Goal: Information Seeking & Learning: Understand process/instructions

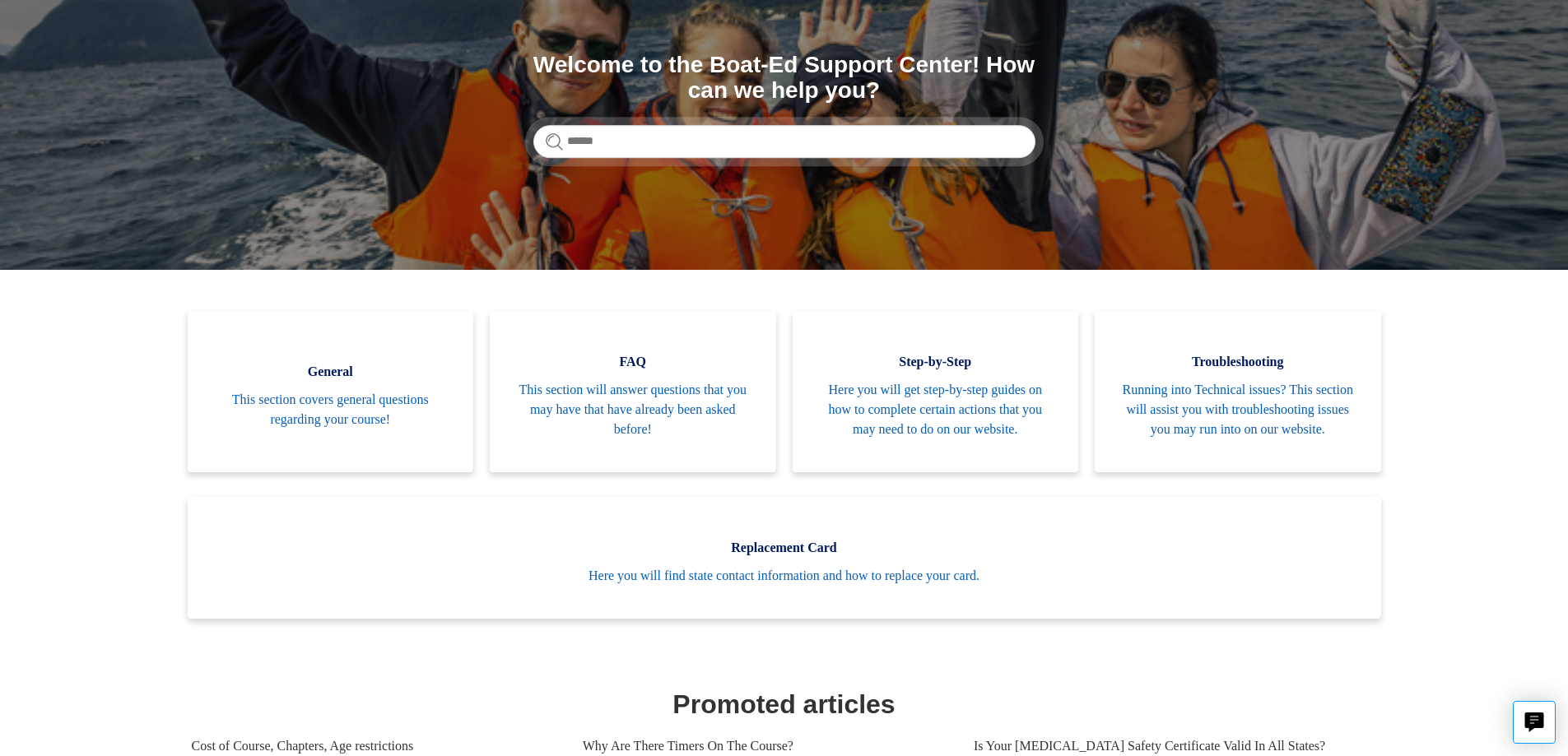
scroll to position [165, 0]
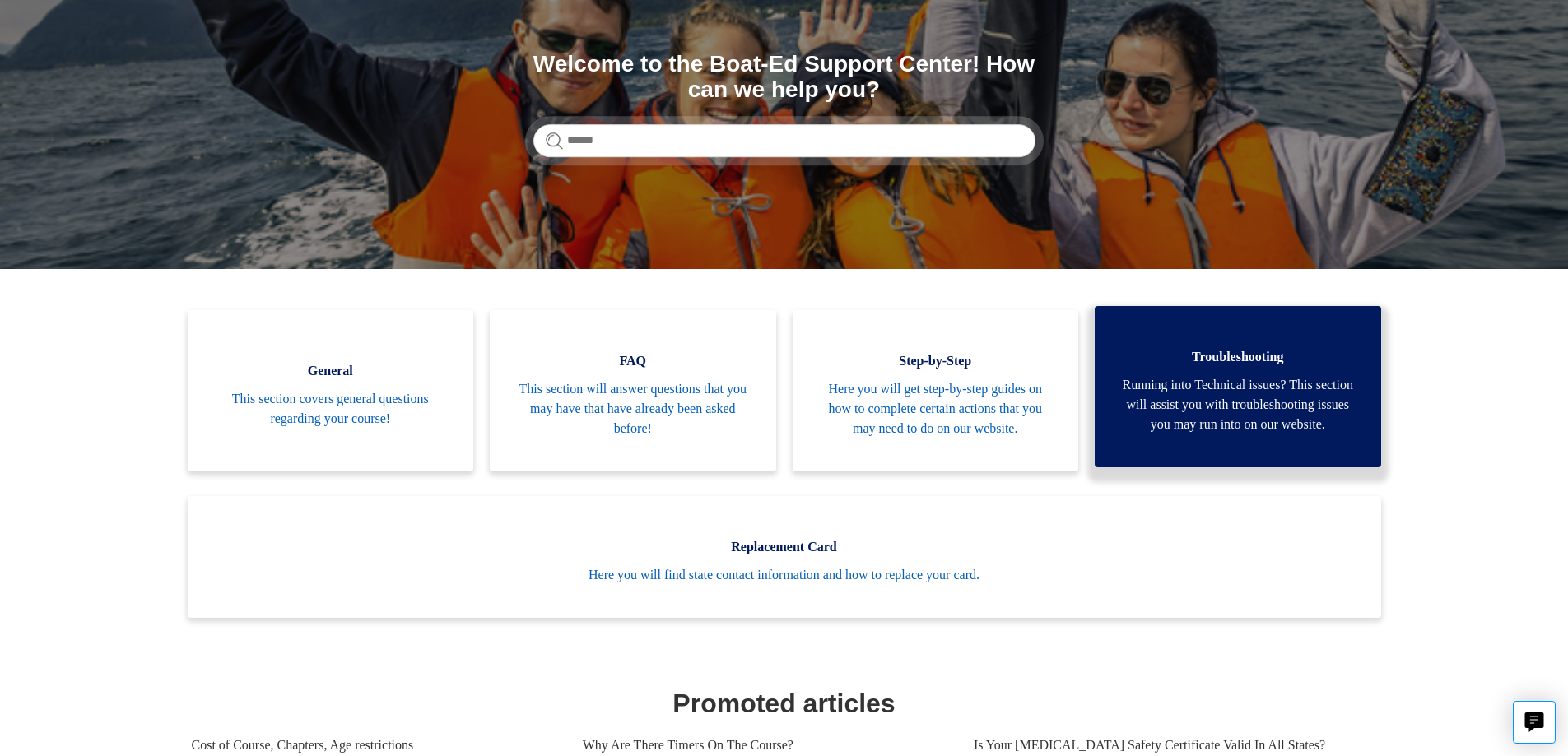
click at [1225, 435] on span "Running into Technical issues? This section will assist you with troubleshootin…" at bounding box center [1238, 404] width 237 height 60
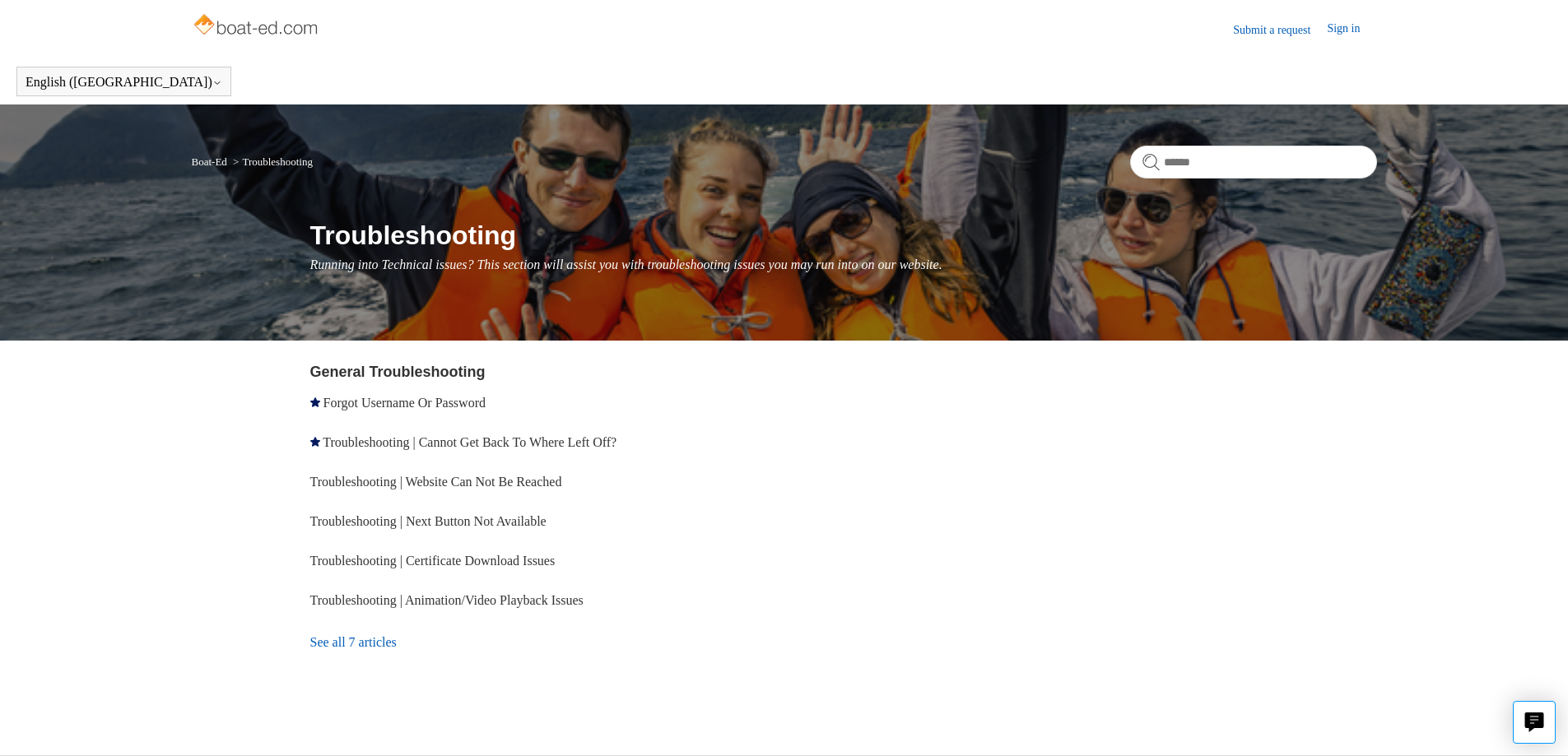
click at [360, 641] on link "See all 7 articles" at bounding box center [550, 642] width 480 height 44
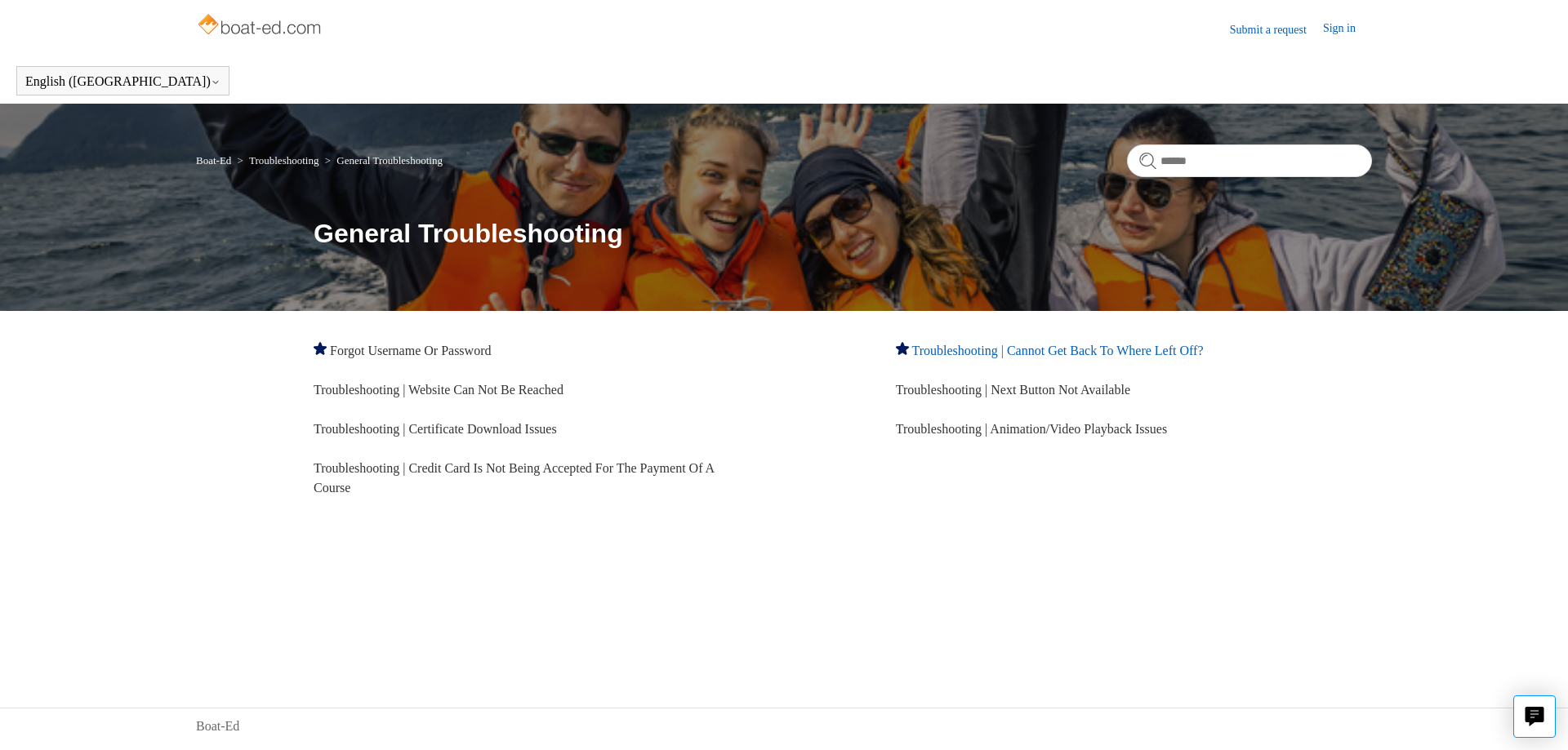
click at [1012, 344] on link "Troubleshooting | Cannot Get Back To Where Left Off?" at bounding box center [1057, 351] width 292 height 14
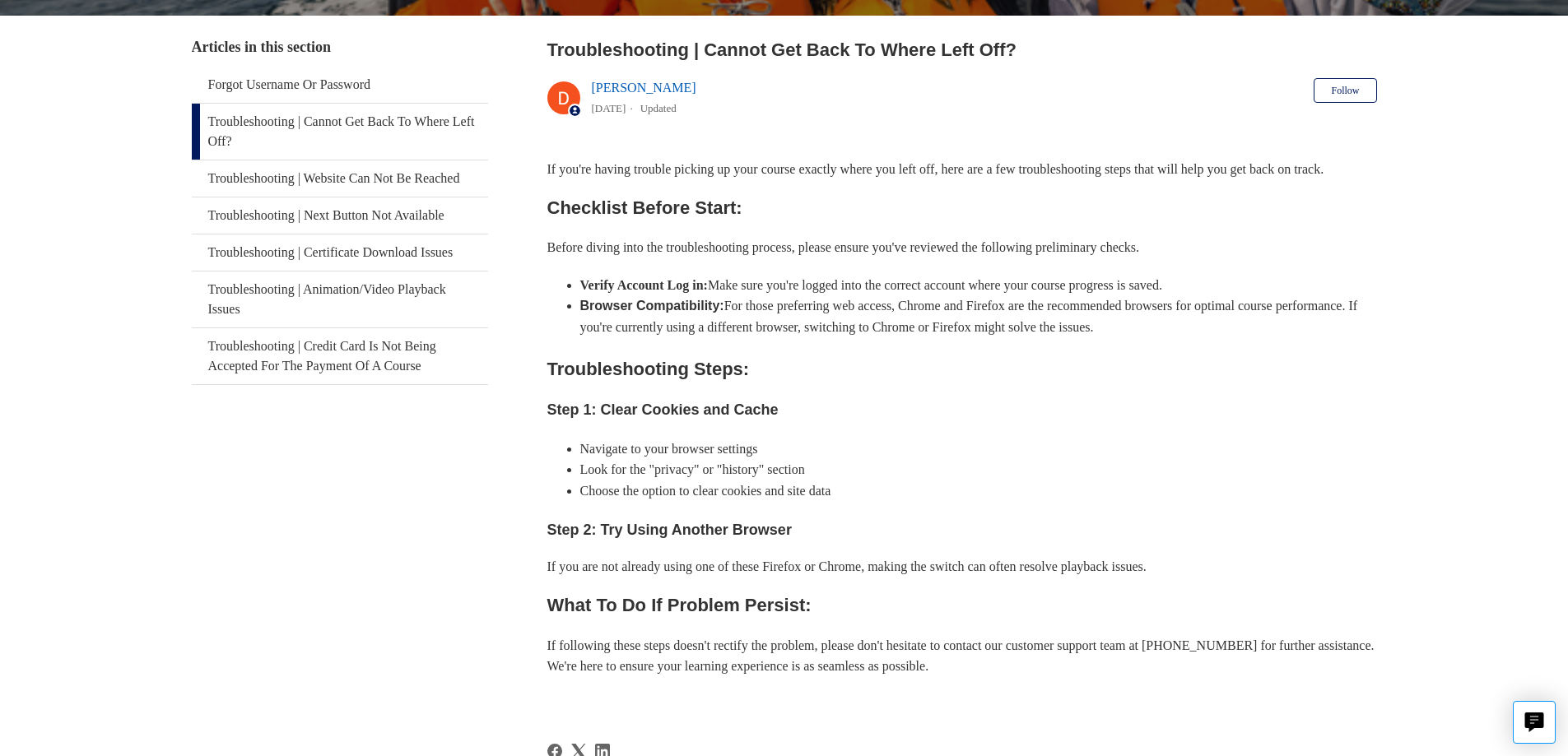
scroll to position [205, 0]
